Goal: Task Accomplishment & Management: Manage account settings

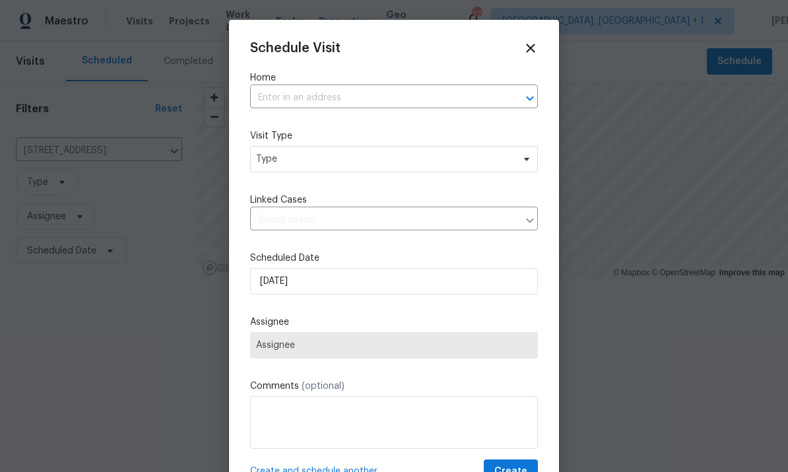
click at [301, 98] on input "text" at bounding box center [375, 98] width 251 height 20
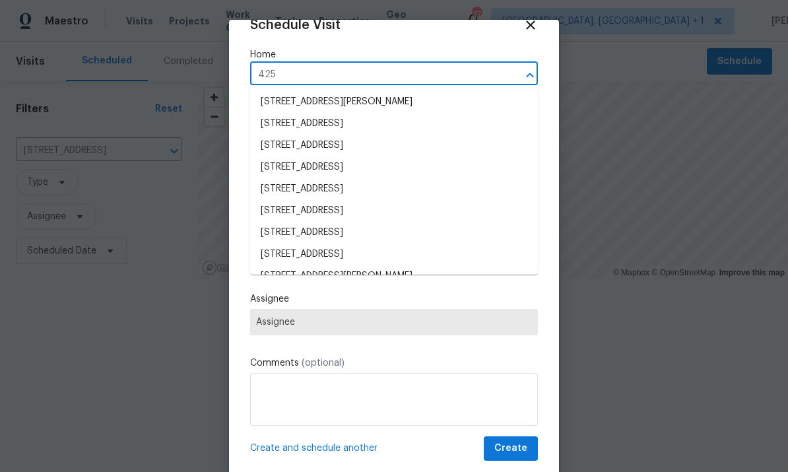
scroll to position [25, 0]
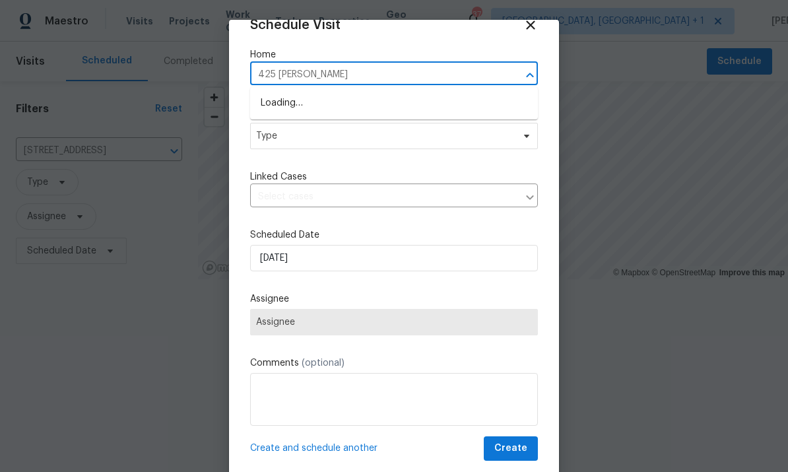
type input "425 liberty"
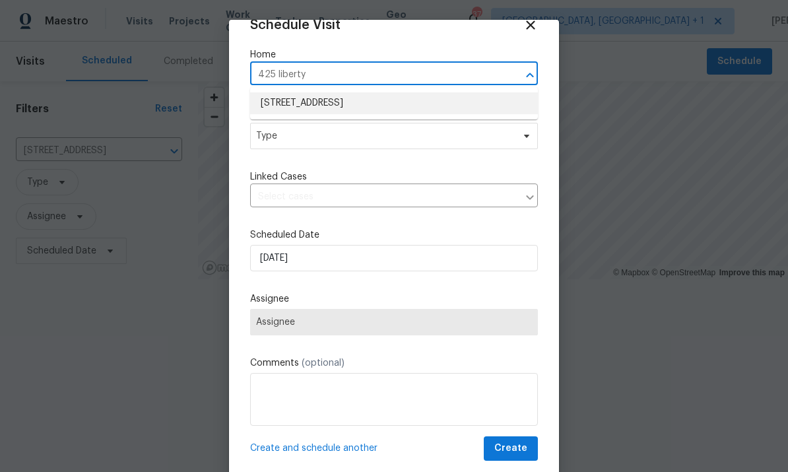
click at [427, 103] on li "[STREET_ADDRESS]" at bounding box center [394, 103] width 288 height 22
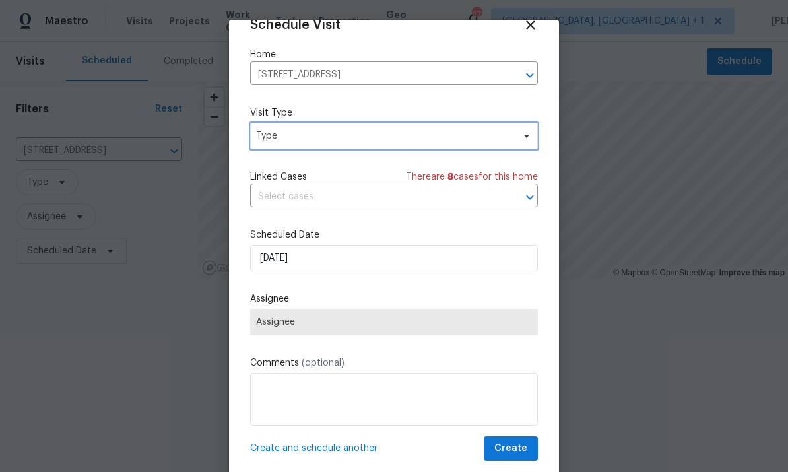
click at [526, 142] on span "Type" at bounding box center [394, 136] width 288 height 26
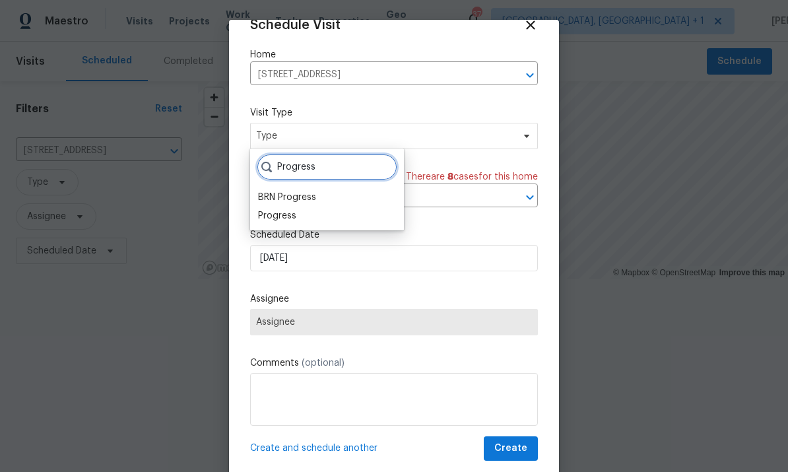
type input "Progress"
click at [292, 222] on div "Progress" at bounding box center [277, 215] width 38 height 13
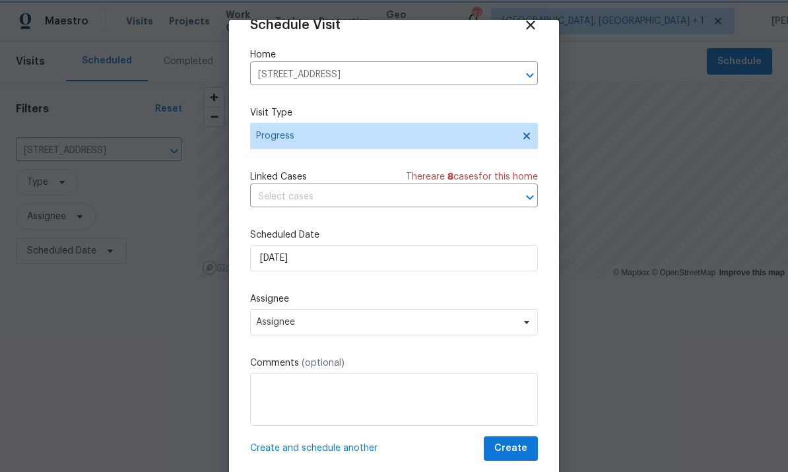
scroll to position [26, 0]
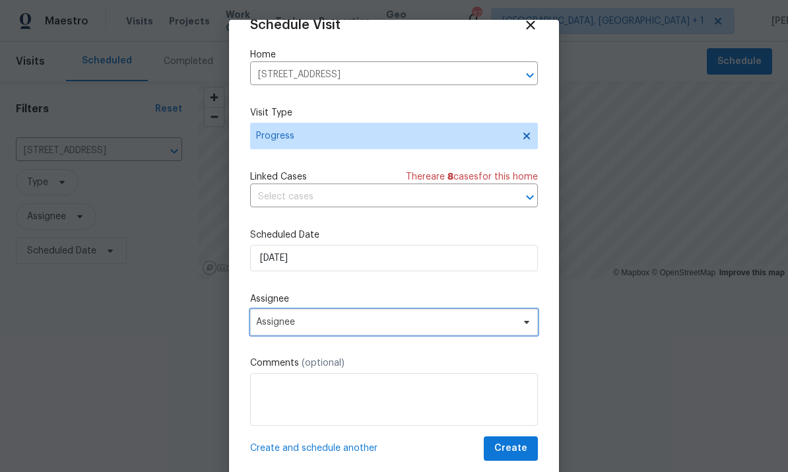
click at [528, 332] on span "Assignee" at bounding box center [394, 322] width 288 height 26
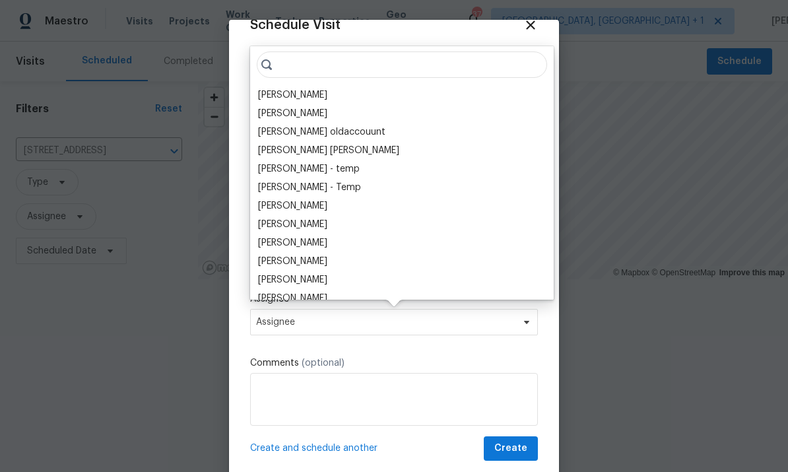
click at [298, 98] on div "[PERSON_NAME]" at bounding box center [292, 94] width 69 height 13
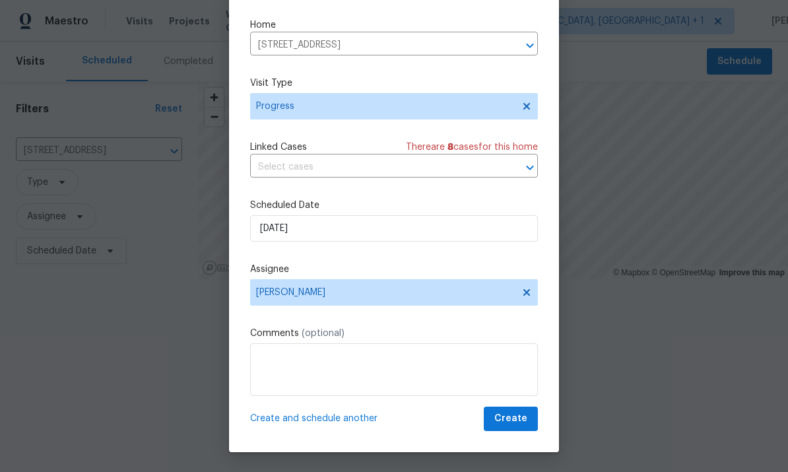
scroll to position [30, 0]
click at [507, 429] on button "Create" at bounding box center [511, 418] width 54 height 24
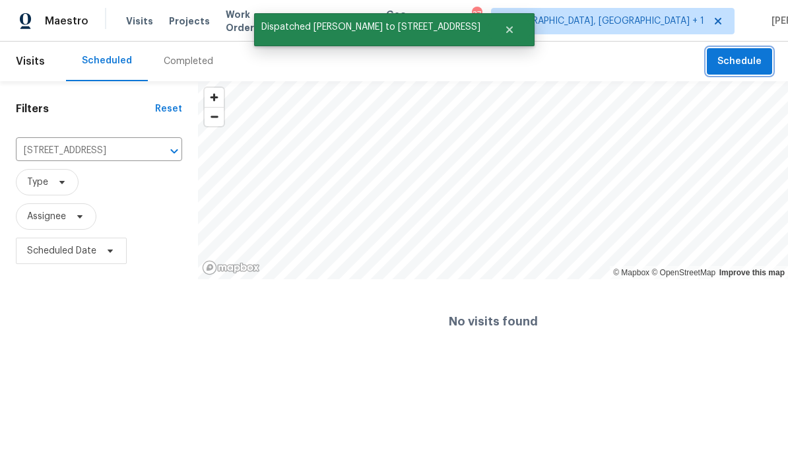
scroll to position [0, 0]
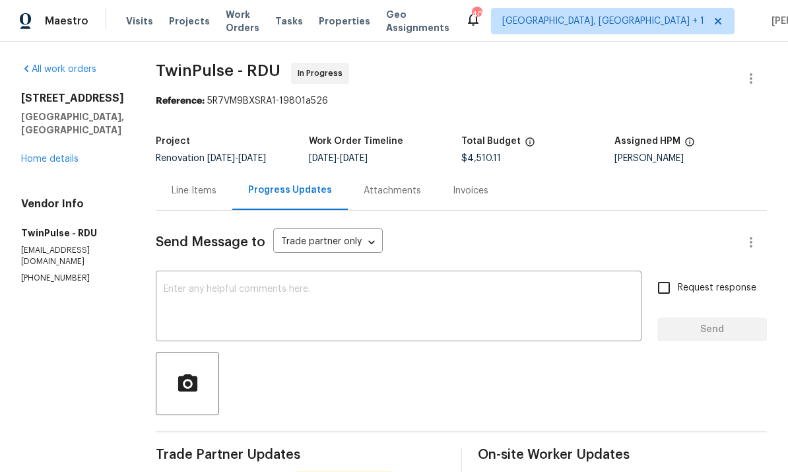
click at [222, 282] on div "x ​" at bounding box center [399, 307] width 486 height 67
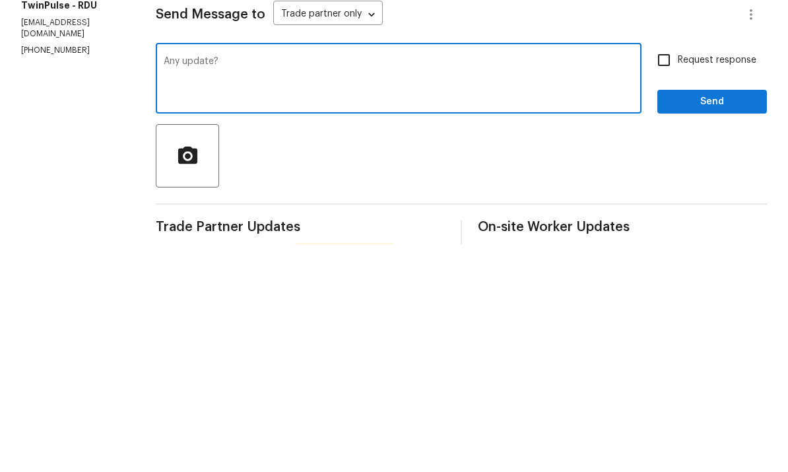
type textarea "Any update?"
click at [666, 274] on input "Request response" at bounding box center [664, 288] width 28 height 28
checkbox input "true"
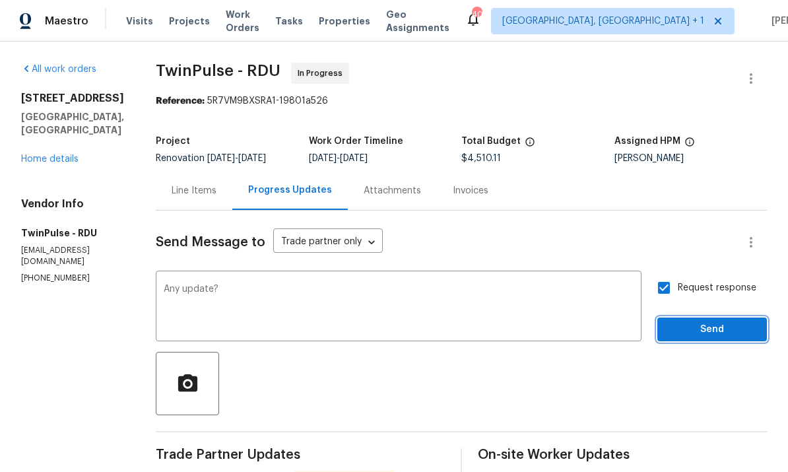
click at [714, 321] on span "Send" at bounding box center [712, 329] width 88 height 16
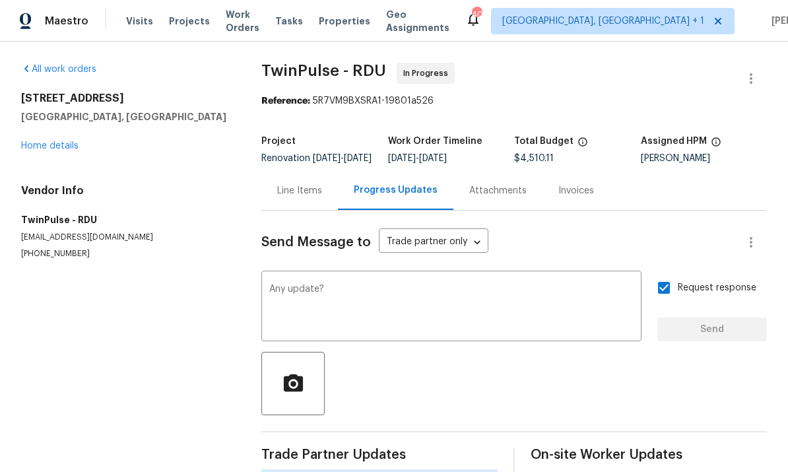
click at [53, 141] on link "Home details" at bounding box center [49, 145] width 57 height 9
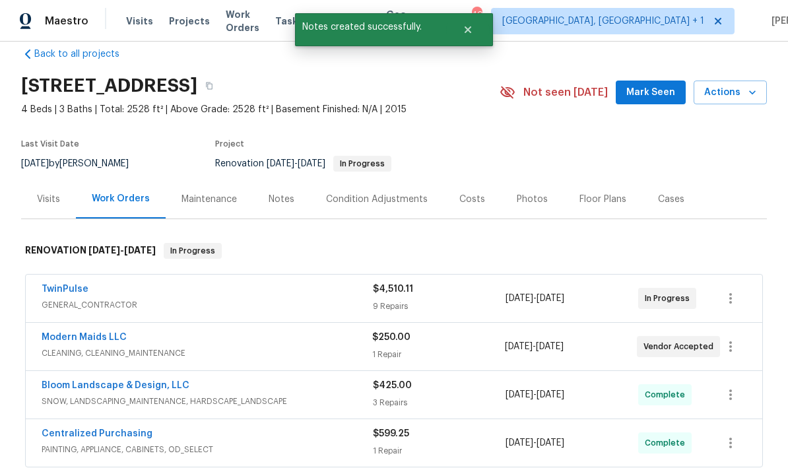
scroll to position [24, 0]
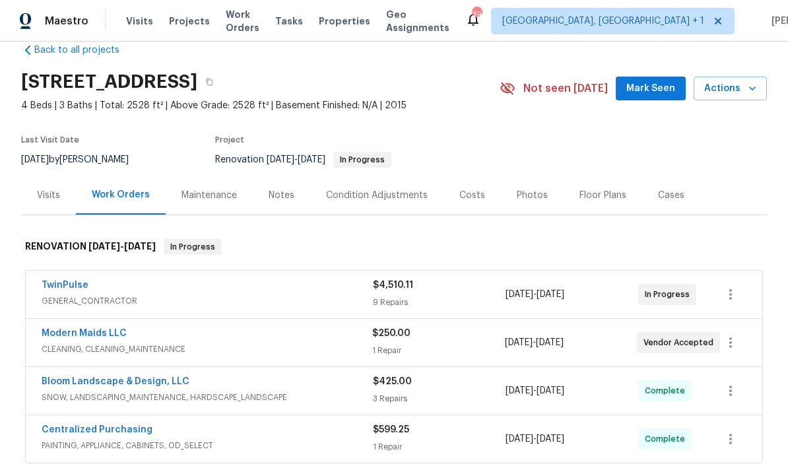
click at [278, 189] on div "Notes" at bounding box center [281, 195] width 26 height 13
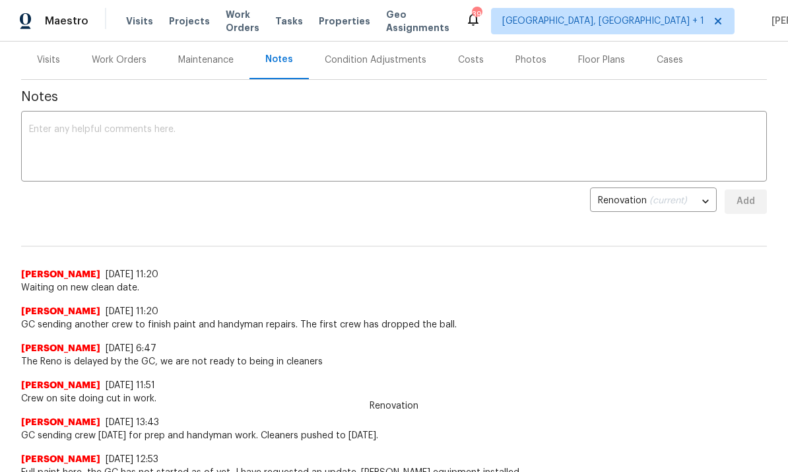
scroll to position [162, 0]
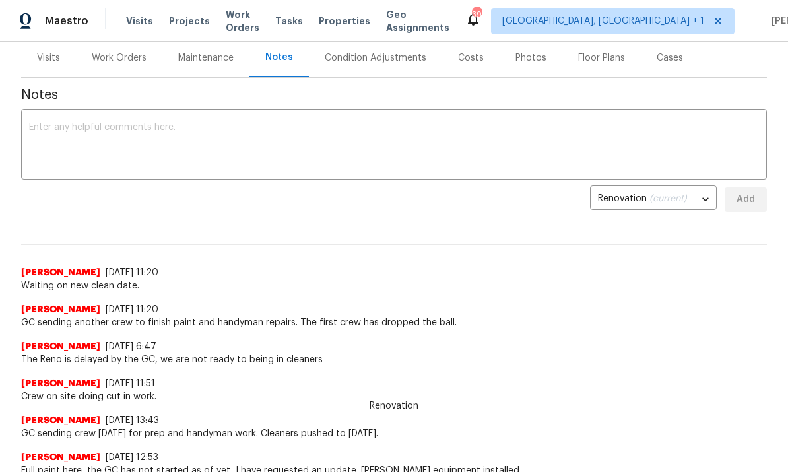
click at [94, 135] on textarea at bounding box center [394, 146] width 730 height 46
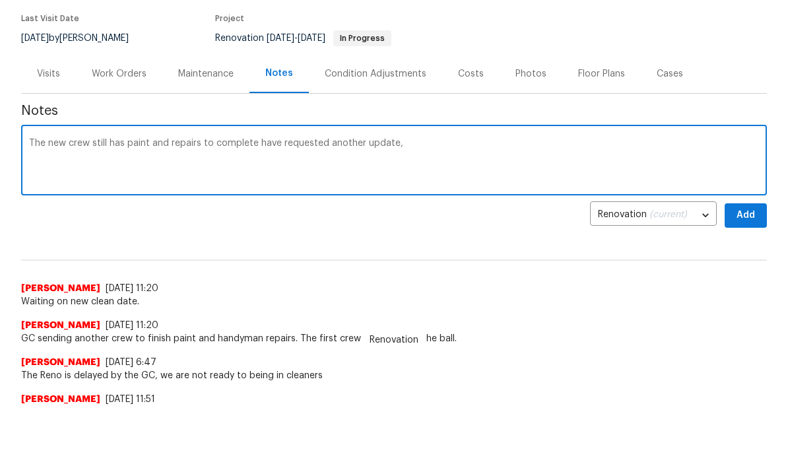
scroll to position [46, 0]
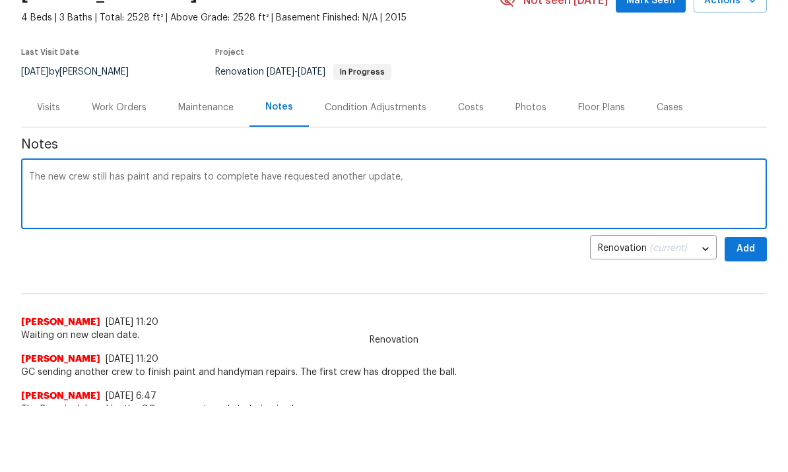
click at [433, 179] on textarea "The new crew still has paint and repairs to complete have requested another upd…" at bounding box center [394, 196] width 730 height 46
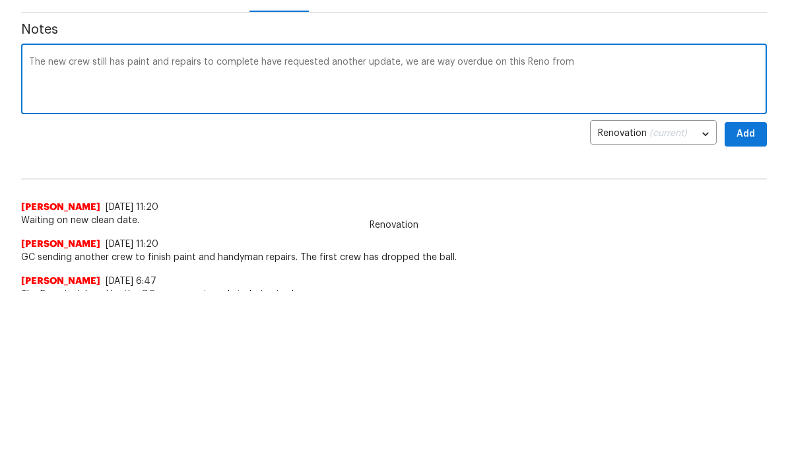
scroll to position [181, 0]
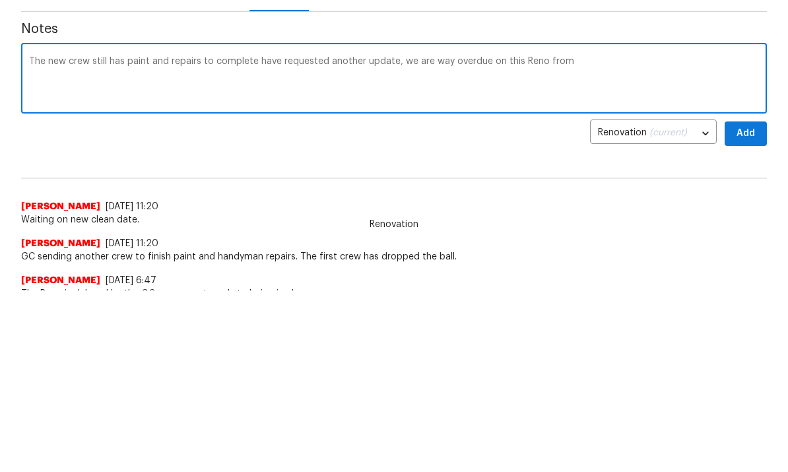
click at [584, 73] on textarea "The new crew still has paint and repairs to complete have requested another upd…" at bounding box center [394, 80] width 730 height 46
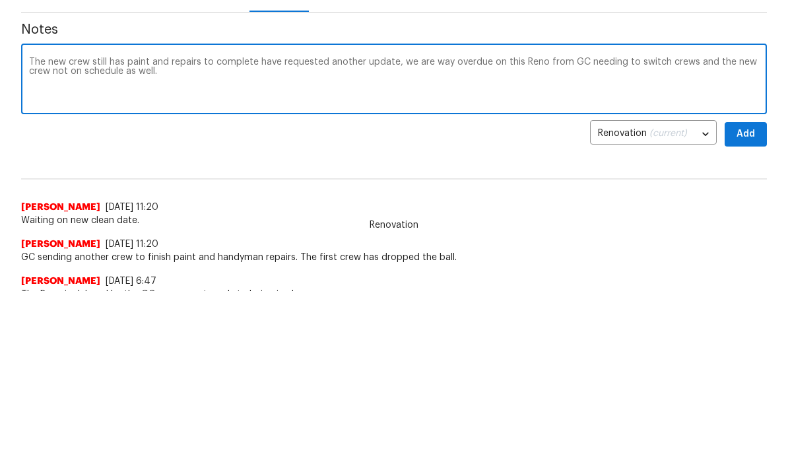
click at [253, 63] on textarea "The new crew still has paint and repairs to complete have requested another upd…" at bounding box center [394, 80] width 730 height 46
click at [171, 77] on textarea "The new crew still has paint and repairs to complete, I have requested another …" at bounding box center [394, 80] width 730 height 46
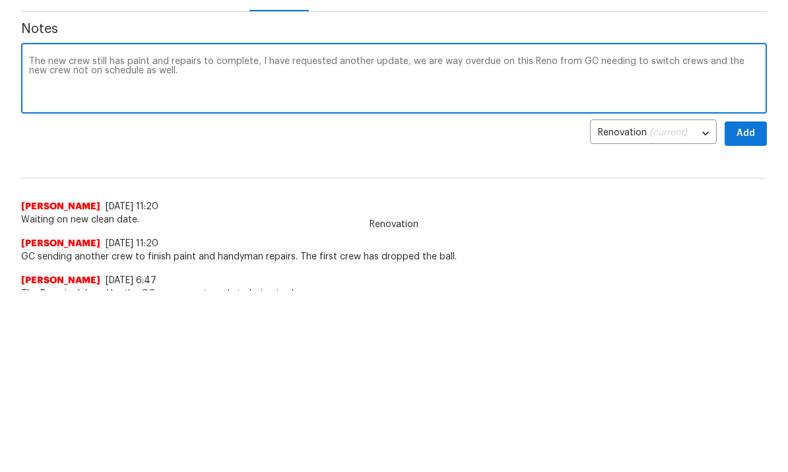
scroll to position [181, 0]
type textarea "The new crew still has paint and repairs to complete, I have requested another …"
click at [743, 133] on span "Add" at bounding box center [745, 133] width 21 height 16
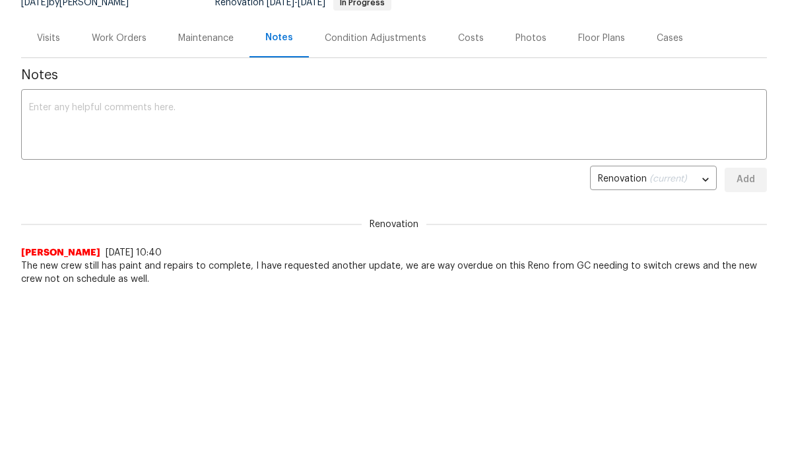
scroll to position [0, 0]
click at [119, 42] on div "Work Orders" at bounding box center [119, 38] width 55 height 13
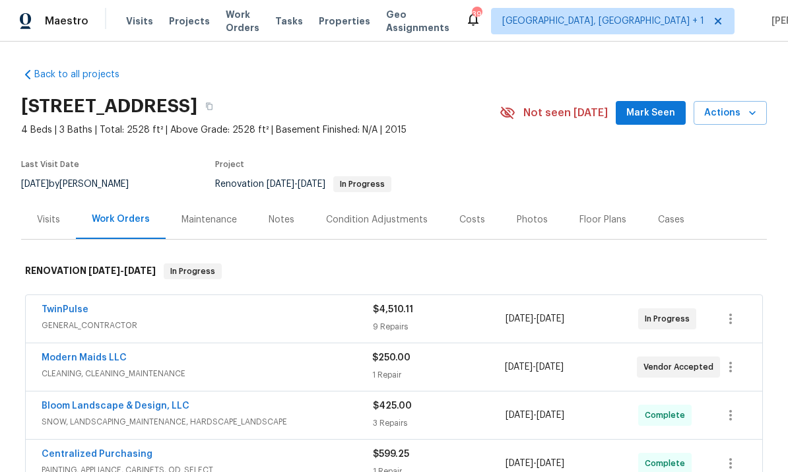
click at [102, 353] on link "Modern Maids LLC" at bounding box center [84, 357] width 85 height 9
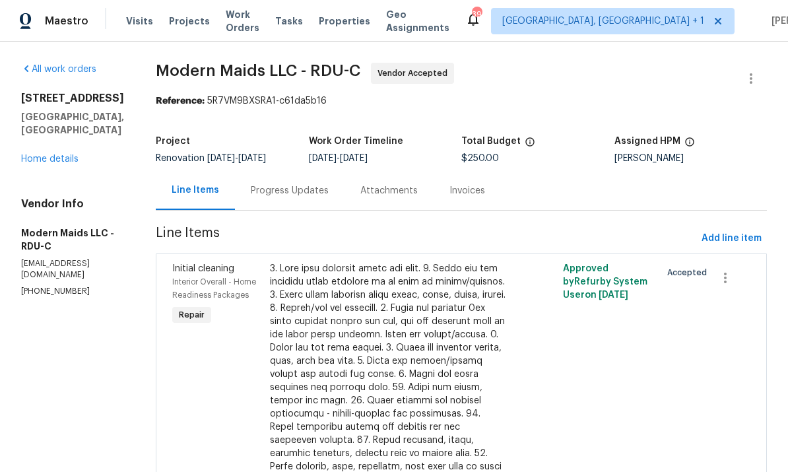
click at [298, 193] on div "Progress Updates" at bounding box center [290, 190] width 78 height 13
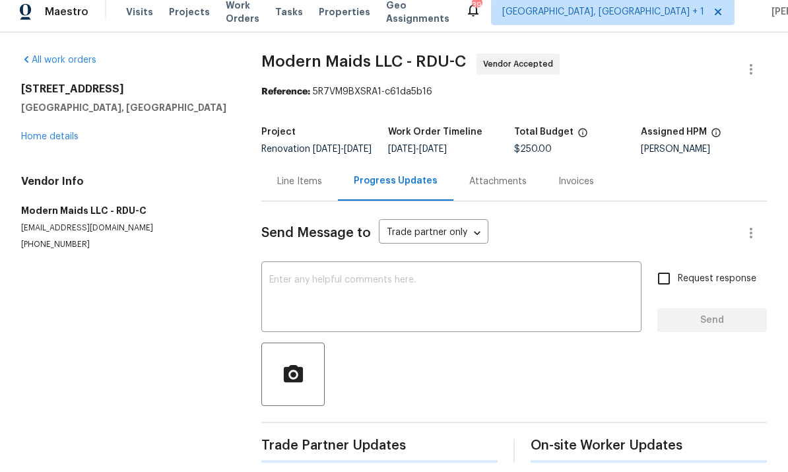
scroll to position [49, 0]
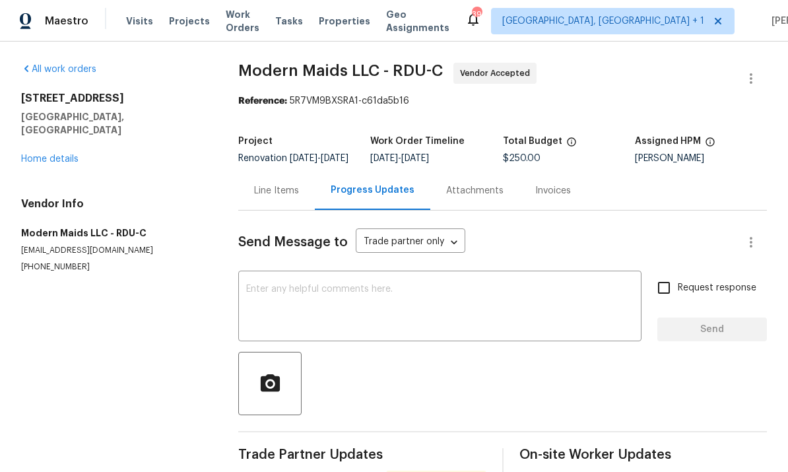
click at [294, 284] on textarea at bounding box center [439, 307] width 387 height 46
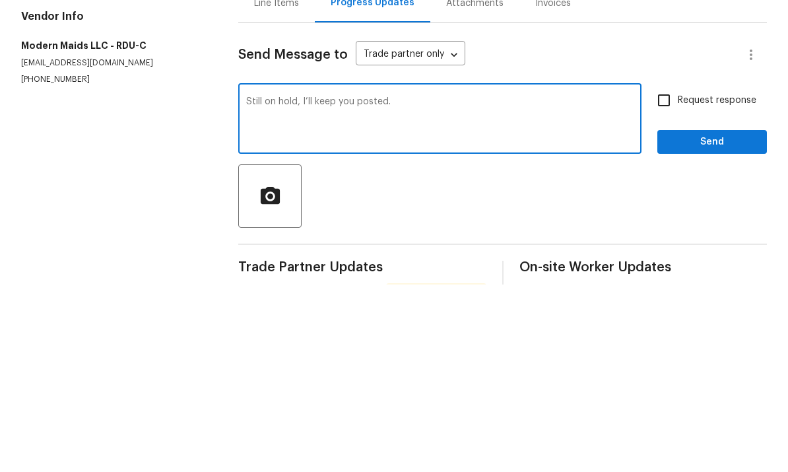
type textarea "Still on hold, I’ll keep you posted."
click at [659, 274] on input "Request response" at bounding box center [664, 288] width 28 height 28
checkbox input "true"
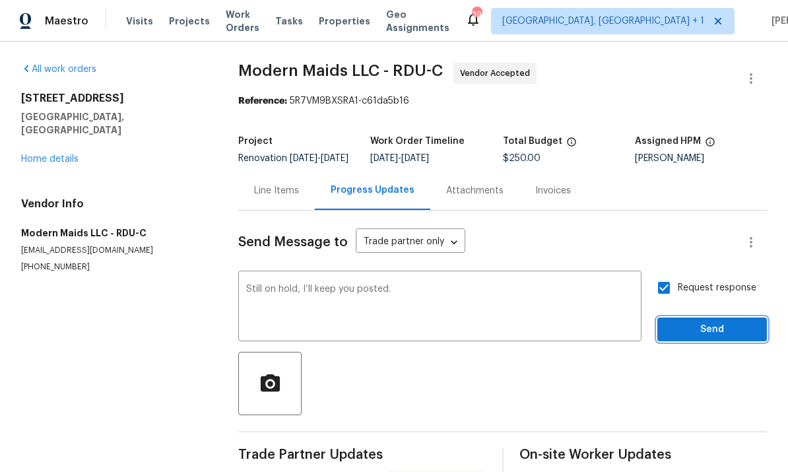
click at [714, 321] on span "Send" at bounding box center [712, 329] width 88 height 16
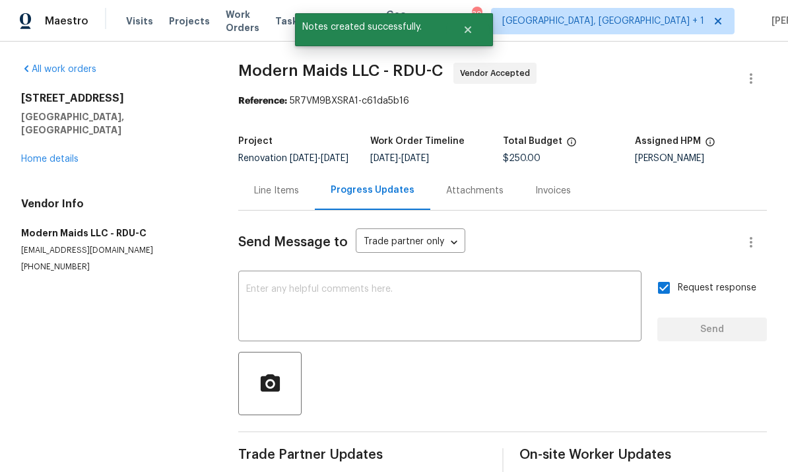
click at [47, 130] on div "All work orders [STREET_ADDRESS] Home details Vendor Info Modern Maids LLC - RD…" at bounding box center [113, 168] width 185 height 210
click at [65, 105] on div "[STREET_ADDRESS] Home details" at bounding box center [113, 129] width 185 height 74
click at [54, 154] on link "Home details" at bounding box center [49, 158] width 57 height 9
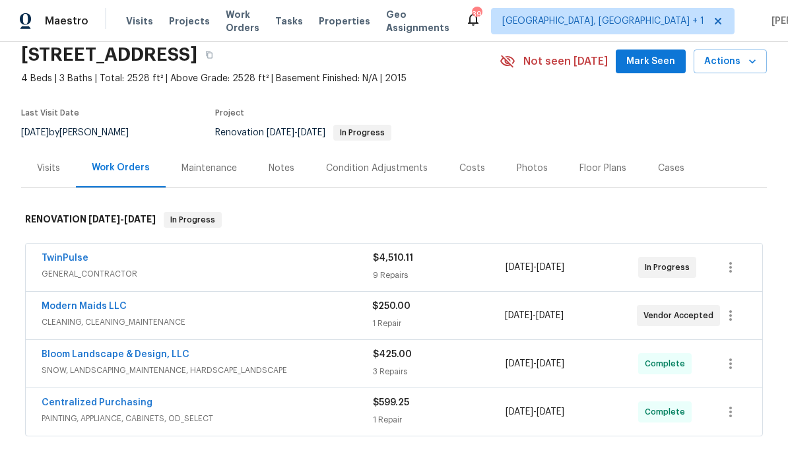
scroll to position [52, 0]
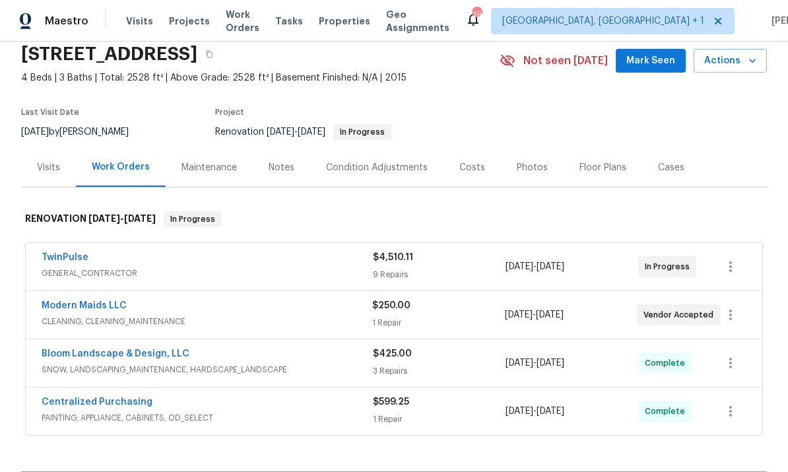
click at [68, 253] on link "TwinPulse" at bounding box center [65, 257] width 47 height 9
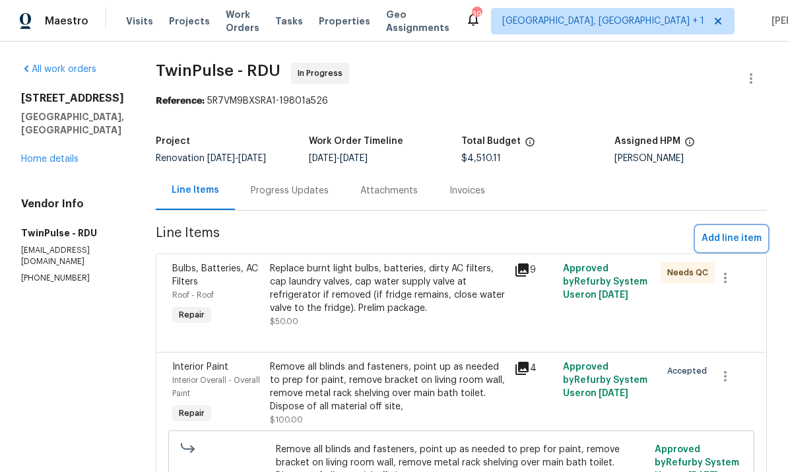
click at [736, 238] on span "Add line item" at bounding box center [731, 238] width 60 height 16
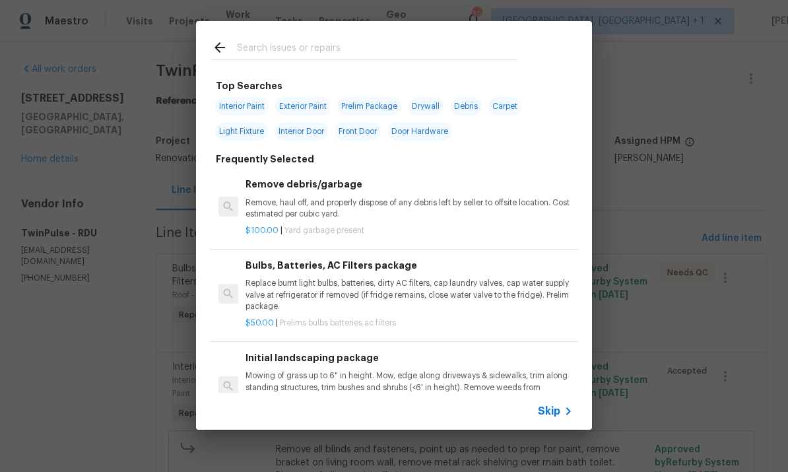
click at [261, 49] on input "text" at bounding box center [377, 50] width 280 height 20
click at [746, 436] on div "Top Searches Interior Paint Exterior Paint Prelim Package Drywall Debris Carpet…" at bounding box center [394, 225] width 788 height 451
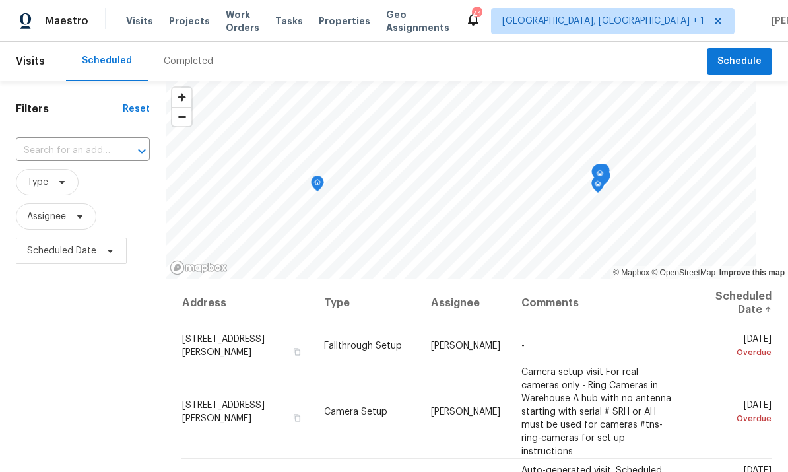
click at [117, 154] on div at bounding box center [132, 151] width 34 height 18
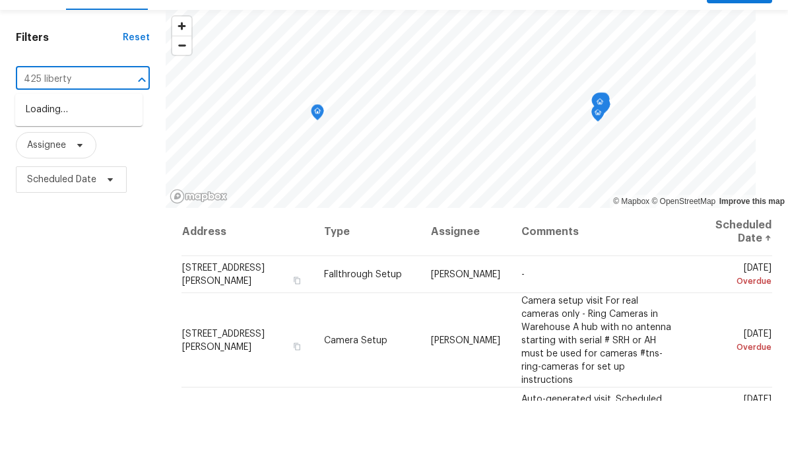
type input "425 liberty"
click at [100, 170] on li "[STREET_ADDRESS]" at bounding box center [78, 181] width 127 height 22
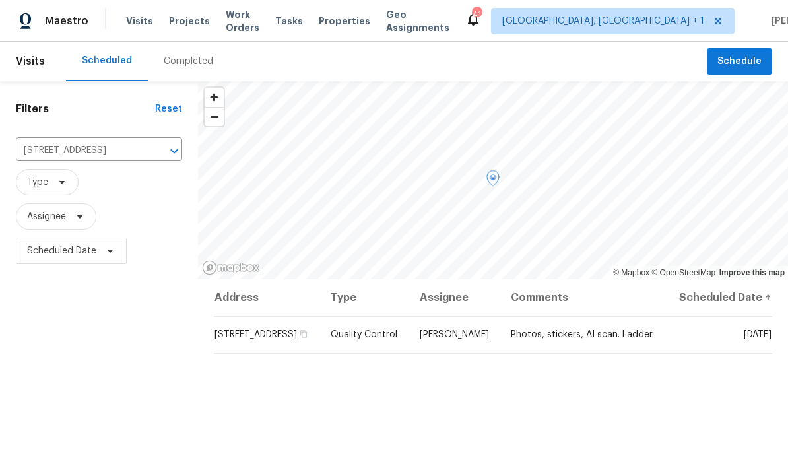
click at [0, 0] on icon at bounding box center [0, 0] width 0 height 0
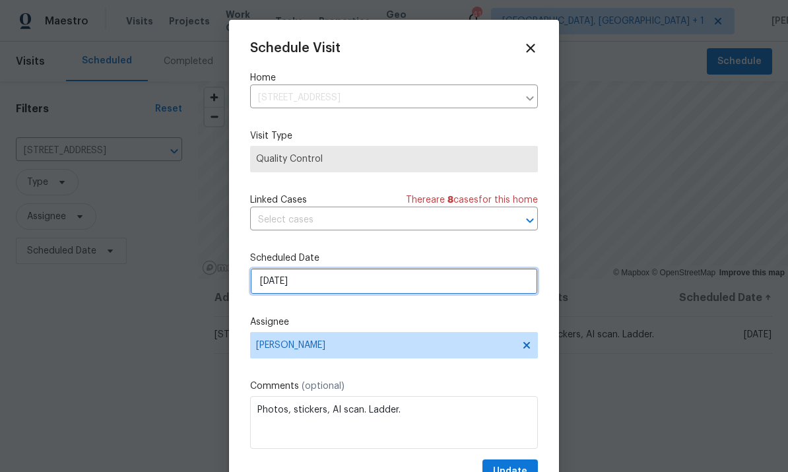
click at [333, 283] on input "8/27/2025" at bounding box center [394, 281] width 288 height 26
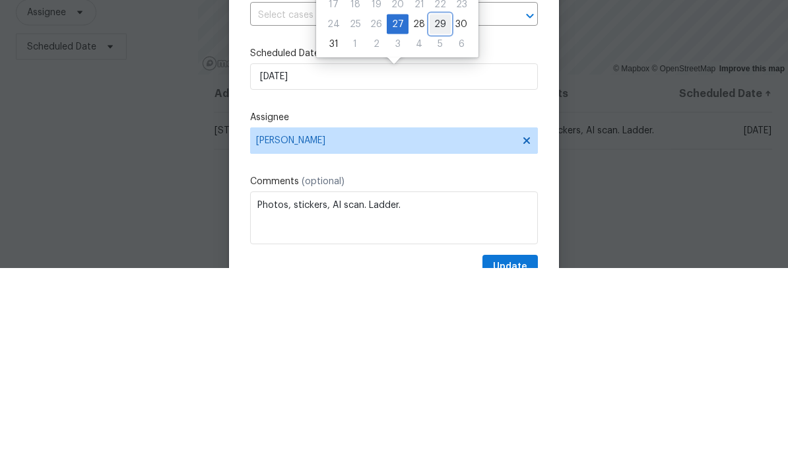
click at [434, 219] on div "29" at bounding box center [439, 228] width 21 height 18
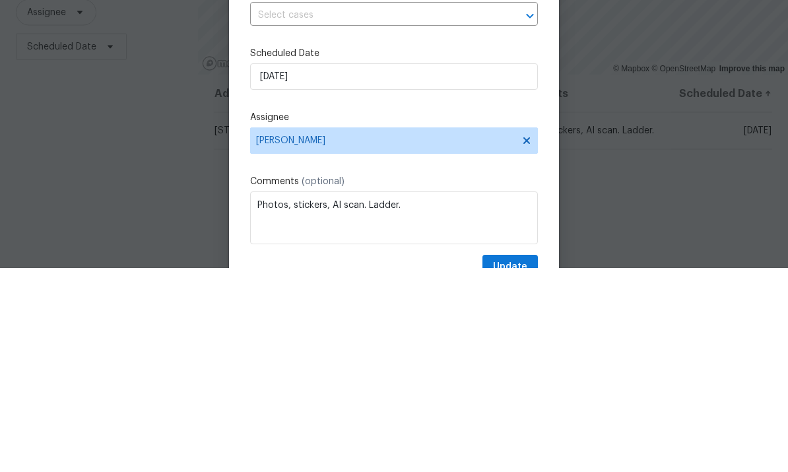
type input "8/29/2025"
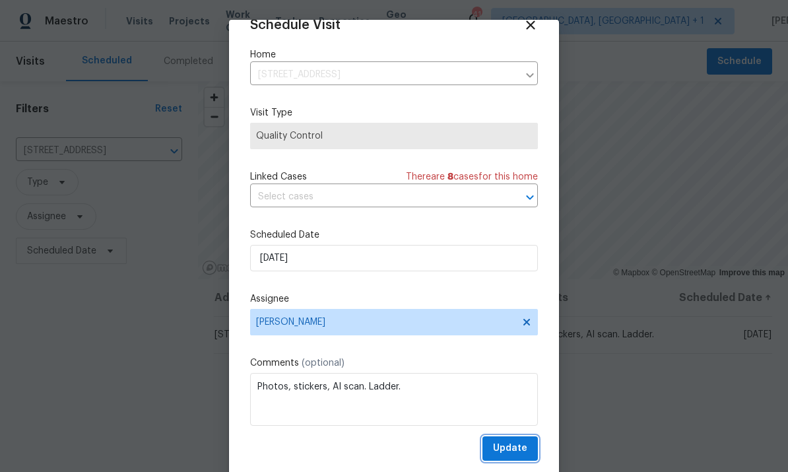
click at [513, 453] on span "Update" at bounding box center [510, 448] width 34 height 16
